Goal: Browse casually

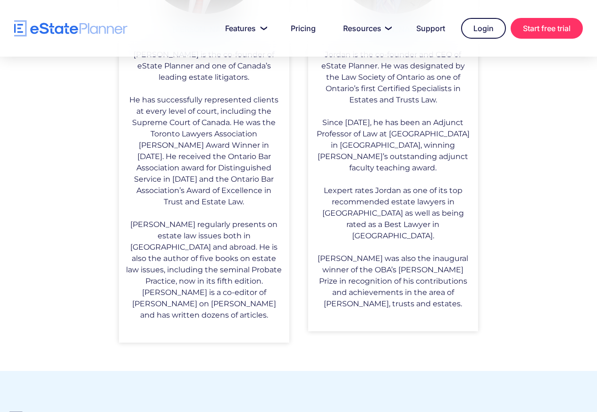
scroll to position [661, 0]
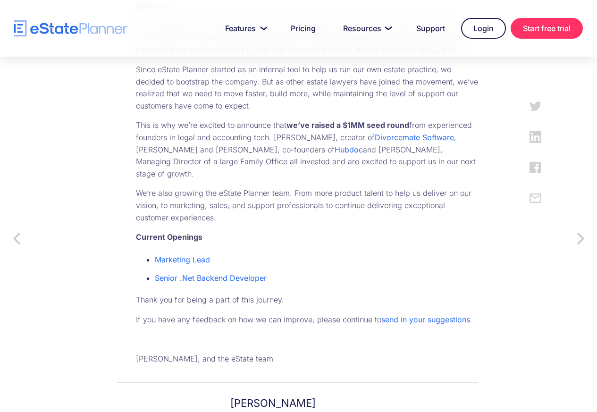
scroll to position [524, 0]
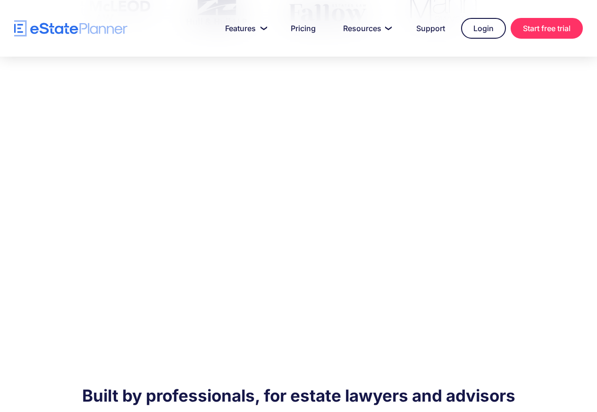
scroll to position [566, 0]
